Goal: Communication & Community: Connect with others

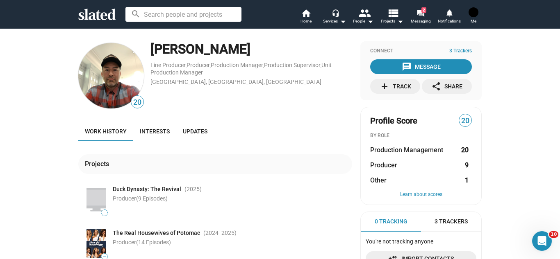
click at [17, 158] on div "20 Alexander Moon Line Producer , Producer , Production Manager , Production Su…" at bounding box center [280, 190] width 560 height 325
click at [30, 190] on div "20 Alexander Moon Line Producer , Producer , Production Manager , Production Su…" at bounding box center [280, 190] width 560 height 325
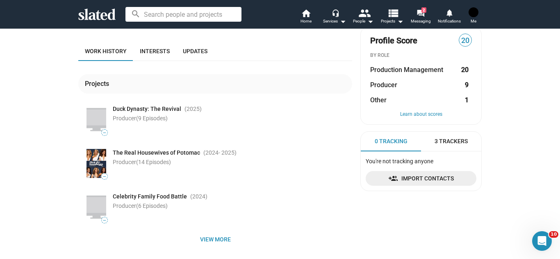
scroll to position [82, 0]
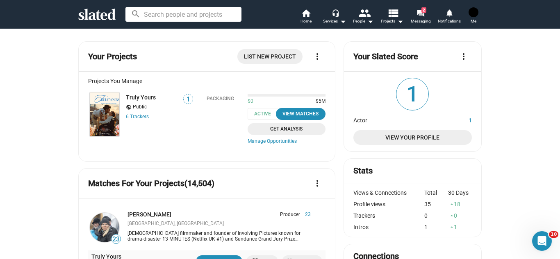
click at [145, 95] on link "Truly Yours" at bounding box center [141, 97] width 30 height 7
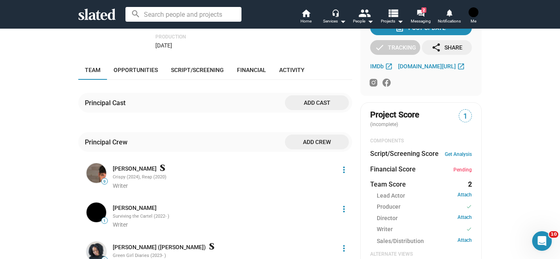
scroll to position [180, 0]
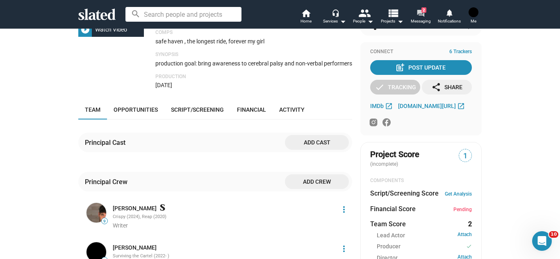
click at [424, 14] on mat-icon "forum" at bounding box center [420, 13] width 8 height 8
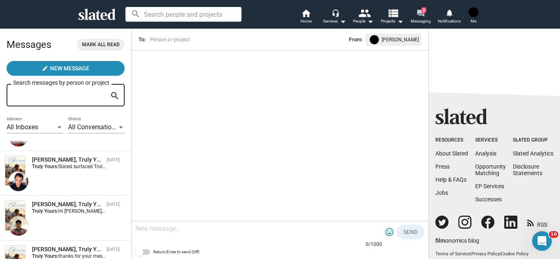
scroll to position [174, 0]
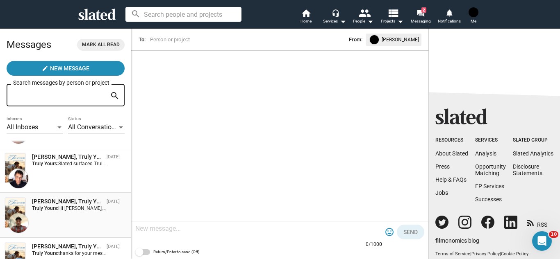
click at [20, 220] on img at bounding box center [19, 224] width 20 height 20
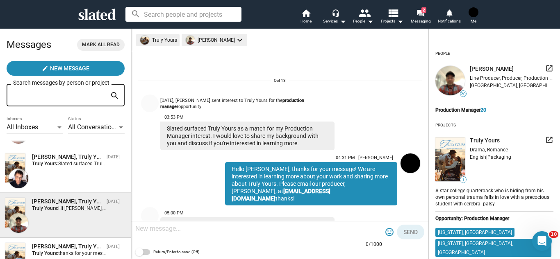
scroll to position [29, 0]
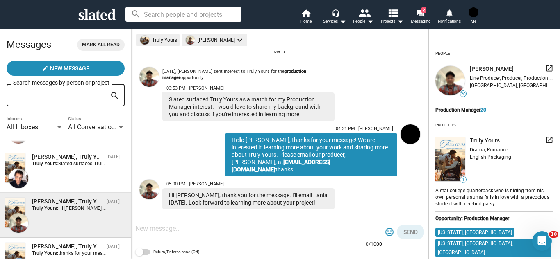
click at [152, 181] on img at bounding box center [149, 190] width 20 height 20
